Goal: Transaction & Acquisition: Purchase product/service

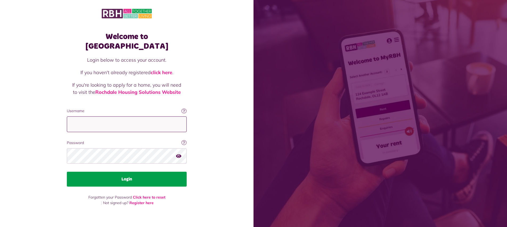
type input "**********"
click at [126, 172] on button "Login" at bounding box center [127, 179] width 120 height 15
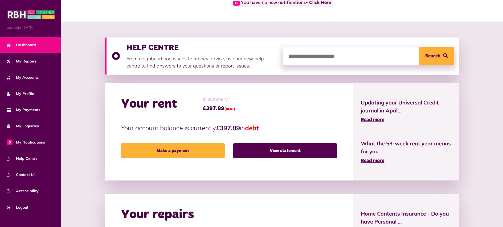
scroll to position [44, 0]
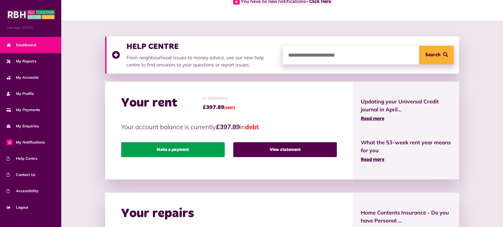
click at [161, 148] on link "Make a payment" at bounding box center [173, 149] width 104 height 15
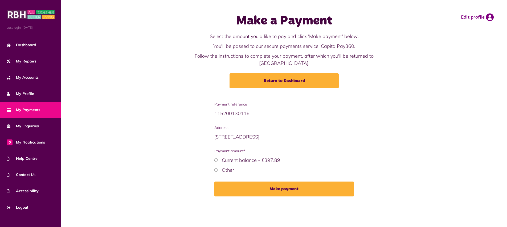
click at [289, 182] on button "Make payment" at bounding box center [284, 189] width 140 height 15
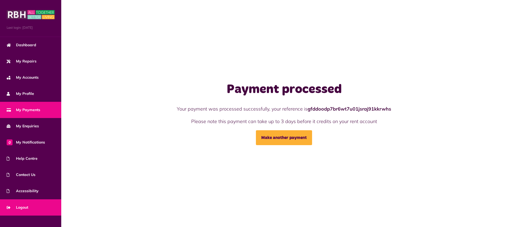
click at [24, 206] on span "Logout" at bounding box center [18, 208] width 22 height 6
